Goal: Information Seeking & Learning: Learn about a topic

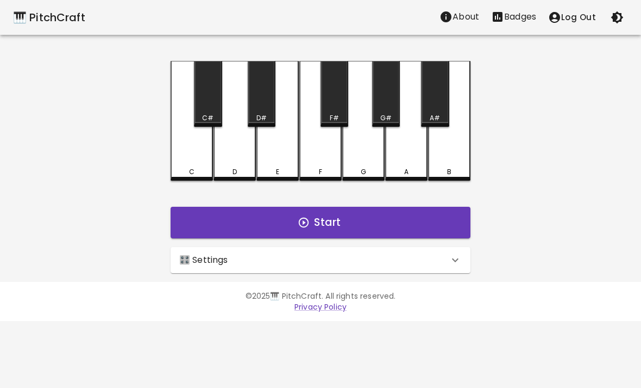
click at [352, 215] on button "Start" at bounding box center [321, 223] width 300 height 32
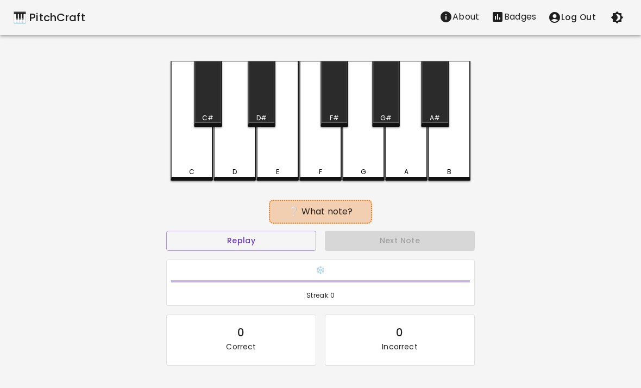
click at [265, 245] on button "Replay" at bounding box center [241, 240] width 150 height 20
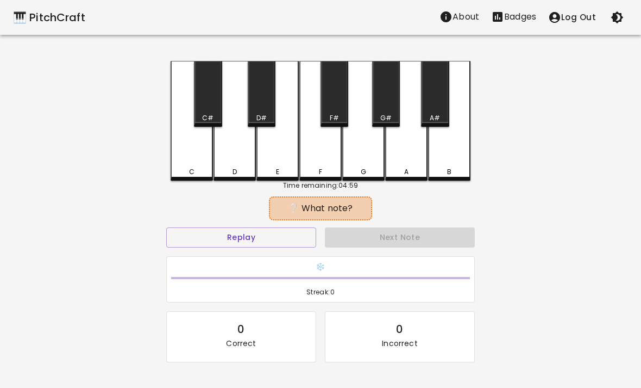
click at [37, 17] on div "🎹 PitchCraft" at bounding box center [49, 17] width 72 height 17
click at [38, 14] on div "🎹 PitchCraft" at bounding box center [49, 17] width 72 height 17
click at [579, 20] on button "Log Out" at bounding box center [572, 17] width 60 height 23
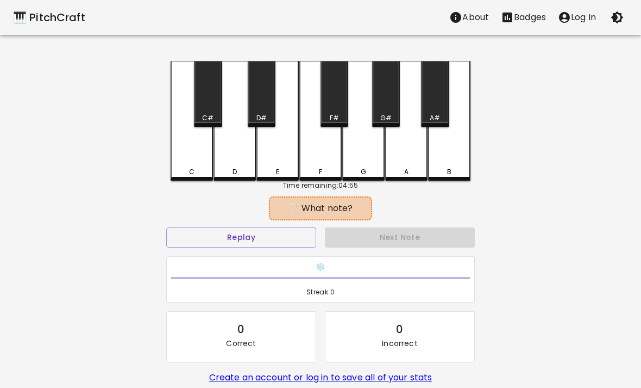
click at [43, 17] on div "🎹 PitchCraft" at bounding box center [49, 17] width 72 height 17
click at [273, 244] on button "Replay" at bounding box center [241, 237] width 150 height 20
click at [566, 226] on div "🎹 PitchCraft About Badges Log In C C# D D# E F F# G G# A A# B Time remaining: 0…" at bounding box center [320, 216] width 641 height 432
click at [583, 21] on p "Log In" at bounding box center [583, 17] width 25 height 13
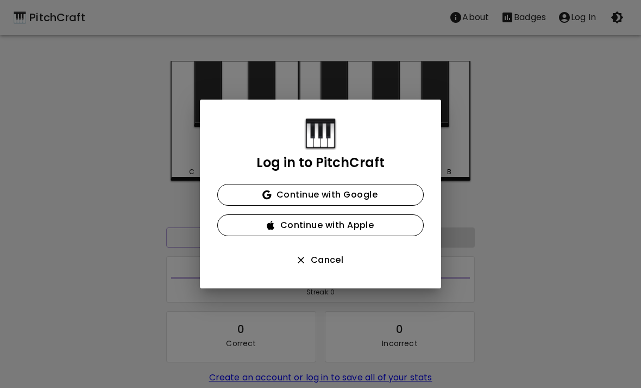
click at [382, 192] on button "Continue with Google" at bounding box center [320, 195] width 207 height 22
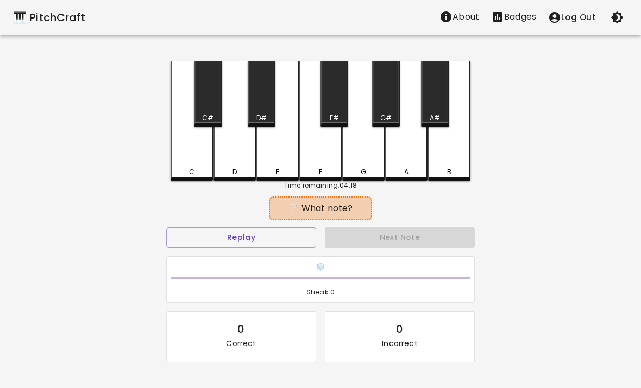
click at [581, 22] on button "Log Out" at bounding box center [572, 17] width 60 height 23
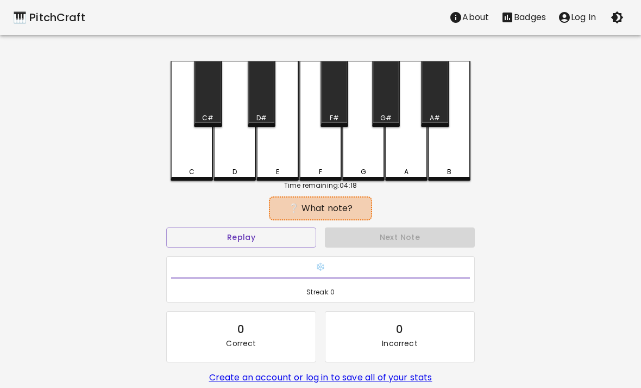
click at [573, 8] on button "Log In" at bounding box center [577, 18] width 50 height 22
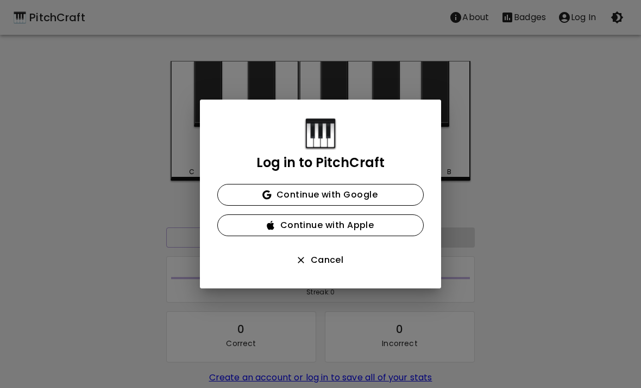
click at [374, 195] on button "Continue with Google" at bounding box center [320, 195] width 207 height 22
click at [368, 192] on button "Continue with Google" at bounding box center [320, 195] width 207 height 22
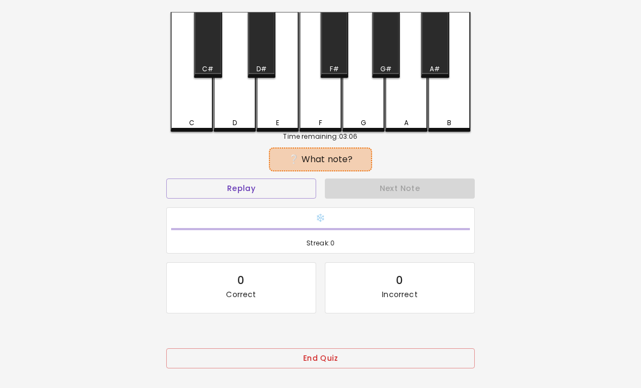
scroll to position [56, 0]
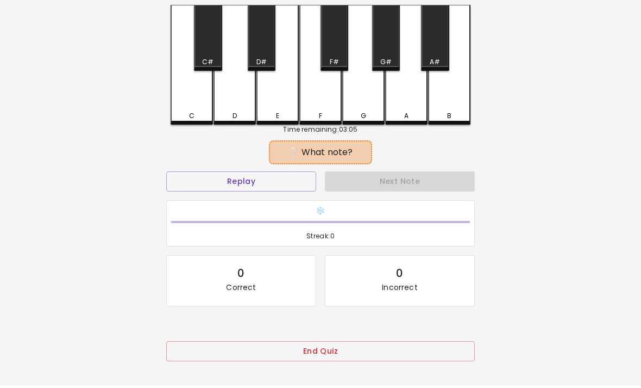
click at [388, 347] on button "End Quiz" at bounding box center [320, 351] width 309 height 20
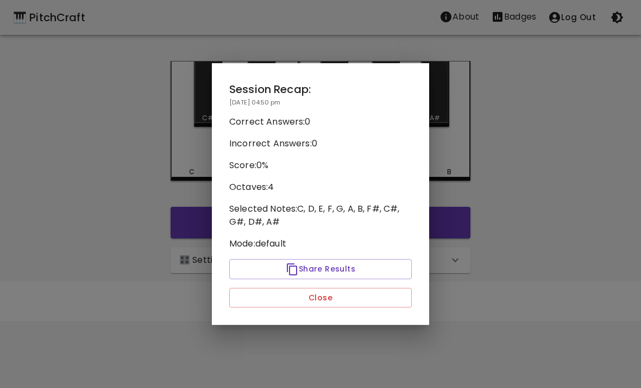
click at [338, 303] on button "Close" at bounding box center [320, 298] width 183 height 20
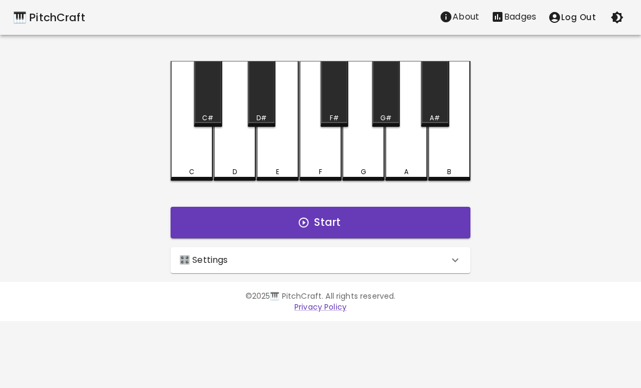
click at [387, 225] on button "Start" at bounding box center [321, 223] width 300 height 32
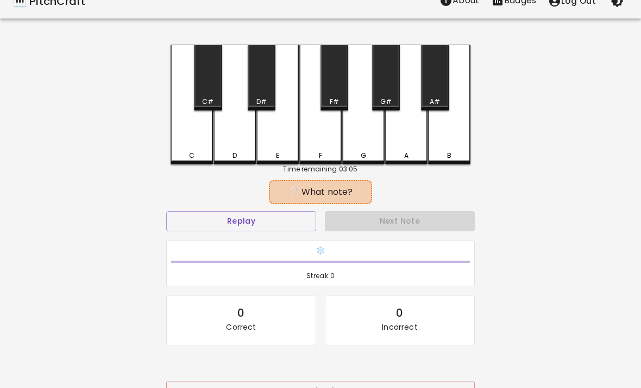
scroll to position [56, 0]
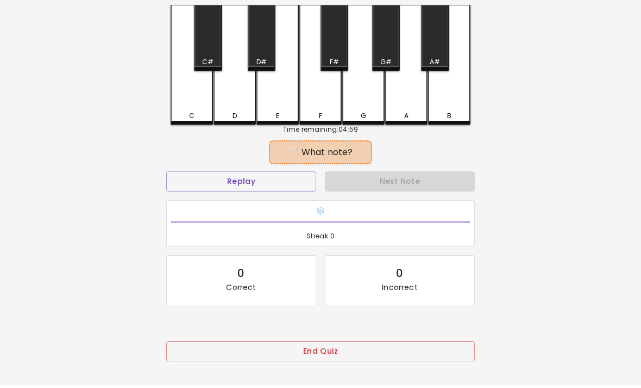
click at [345, 343] on button "End Quiz" at bounding box center [320, 351] width 309 height 20
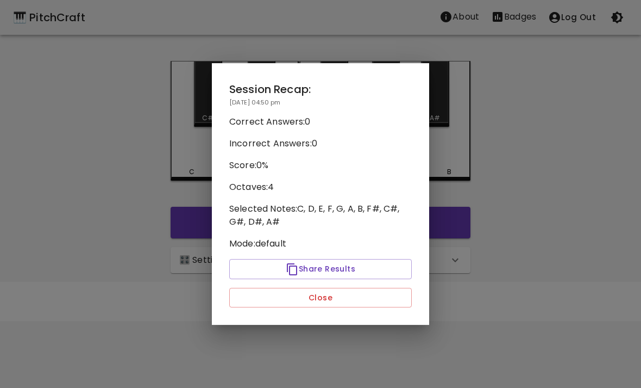
scroll to position [0, 0]
click at [363, 305] on button "Close" at bounding box center [320, 298] width 183 height 20
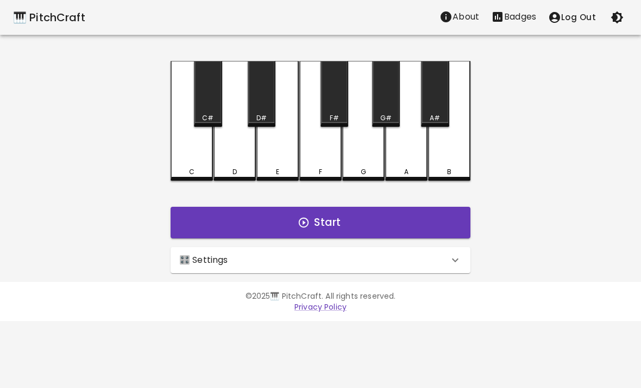
click at [343, 263] on div "🎛️ Settings" at bounding box center [314, 259] width 270 height 13
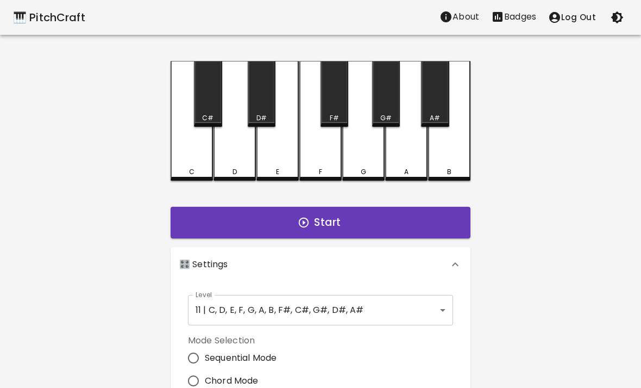
click at [382, 298] on body "🎹 PitchCraft About Badges Log Out C C# D D# E F F# G G# A A# B Start 🎛️ Setting…" at bounding box center [320, 329] width 641 height 658
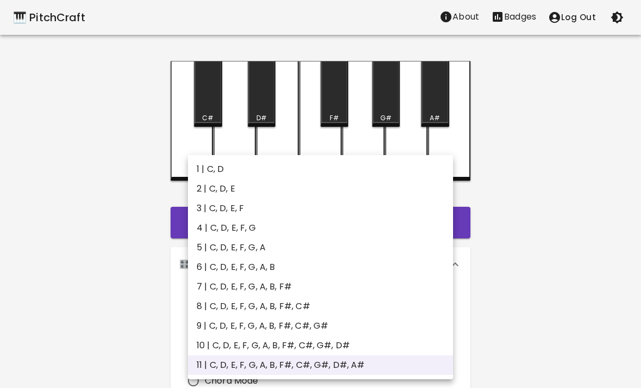
click at [346, 239] on li "5 | C, D, E, F, G, A" at bounding box center [320, 248] width 265 height 20
type input "9"
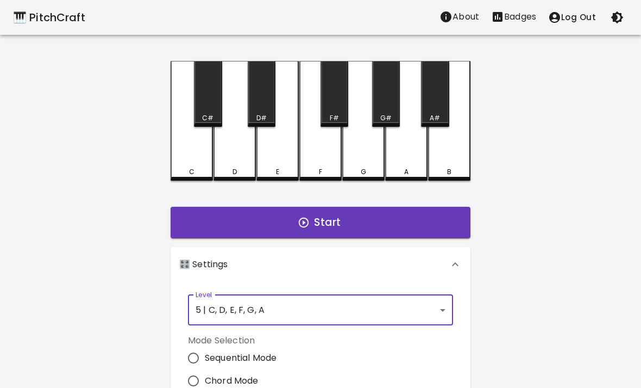
click at [373, 233] on button "Start" at bounding box center [321, 223] width 300 height 32
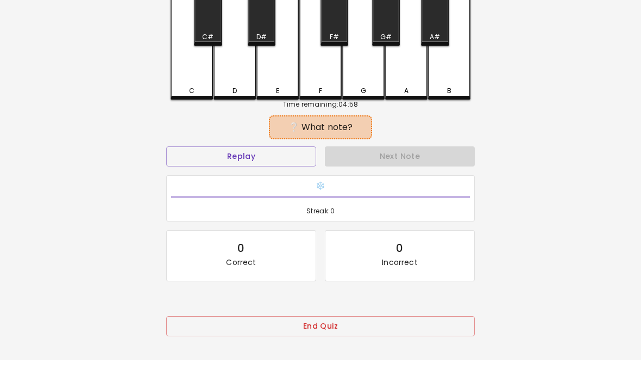
scroll to position [56, 0]
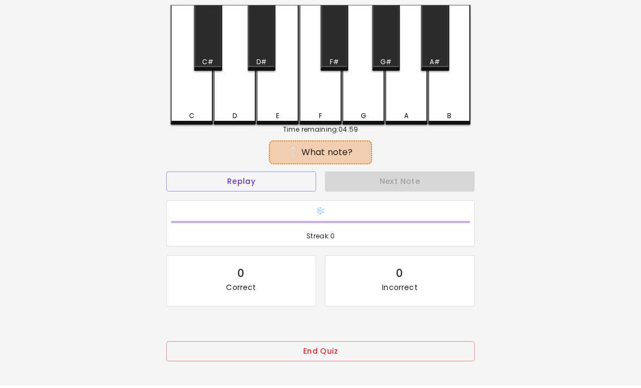
click at [347, 120] on div "G" at bounding box center [364, 116] width 40 height 10
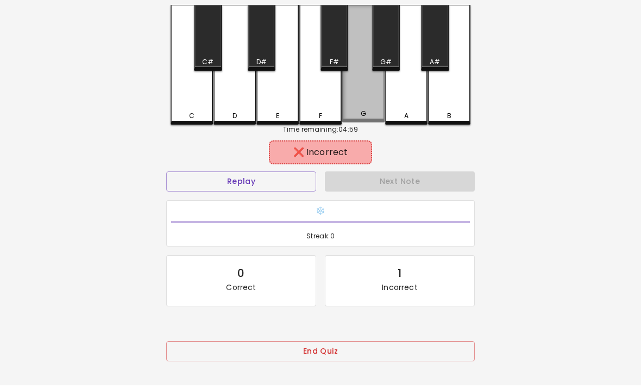
click at [350, 102] on div "G" at bounding box center [363, 63] width 42 height 117
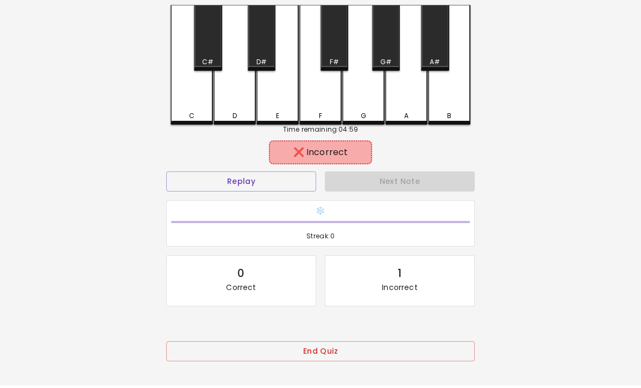
click at [407, 353] on button "End Quiz" at bounding box center [320, 351] width 309 height 20
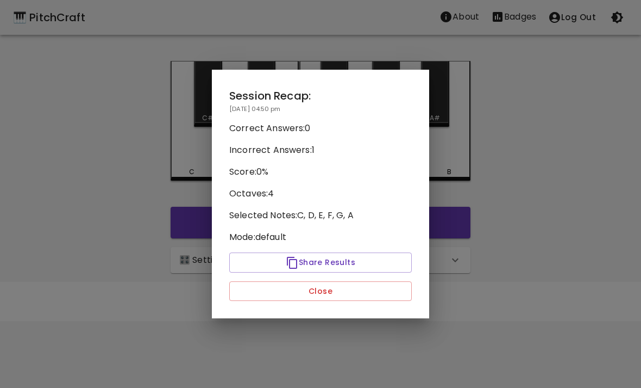
scroll to position [0, 0]
click at [350, 284] on button "Close" at bounding box center [320, 291] width 183 height 20
